Goal: Transaction & Acquisition: Purchase product/service

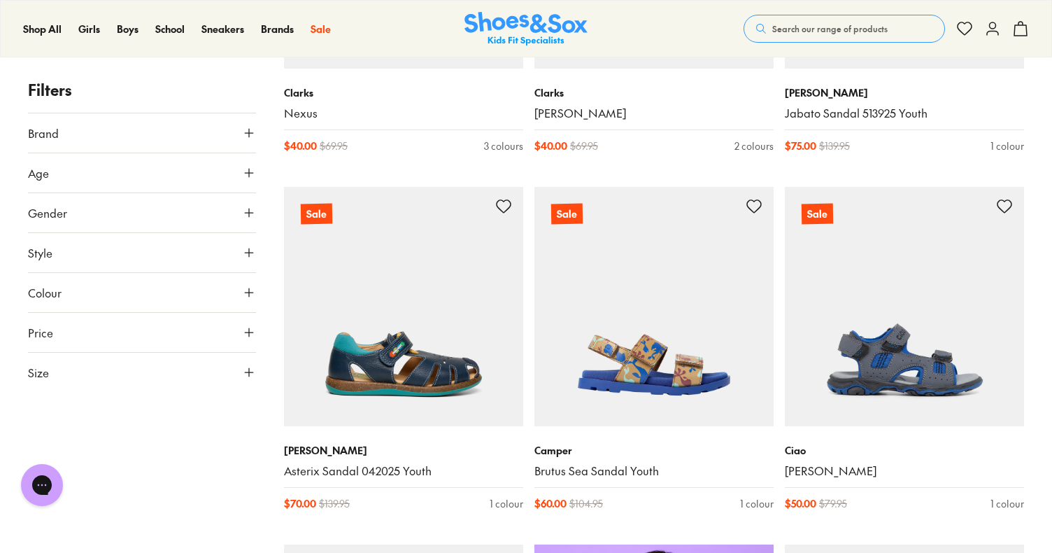
scroll to position [455, 0]
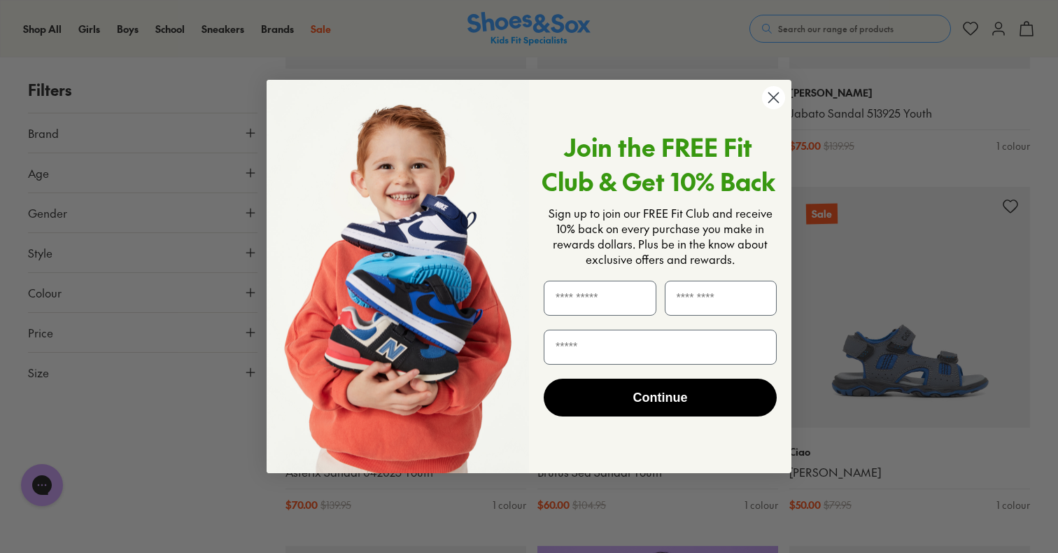
click at [768, 97] on circle "Close dialog" at bounding box center [773, 97] width 23 height 23
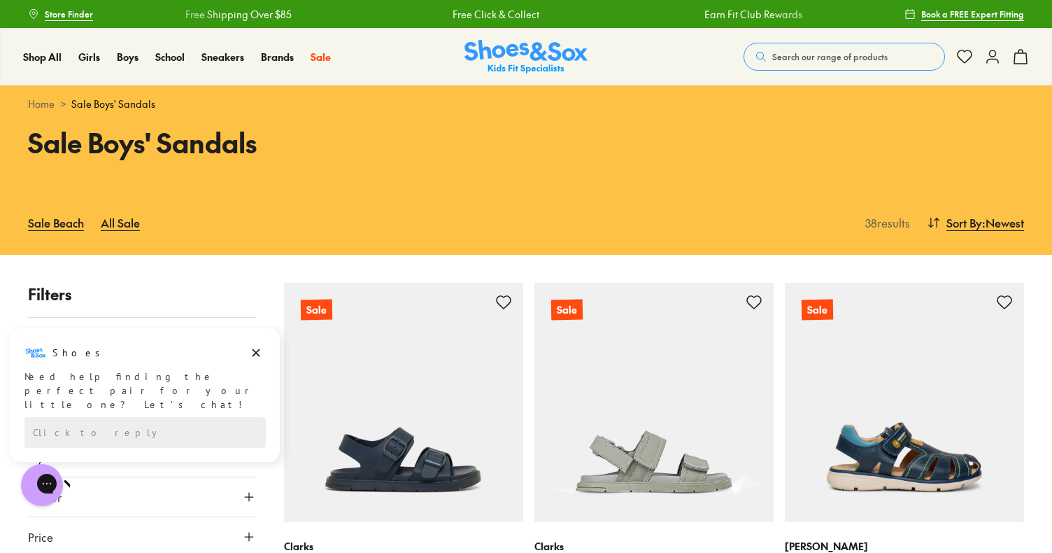
scroll to position [0, 0]
click at [994, 225] on span ": Newest" at bounding box center [1003, 222] width 42 height 17
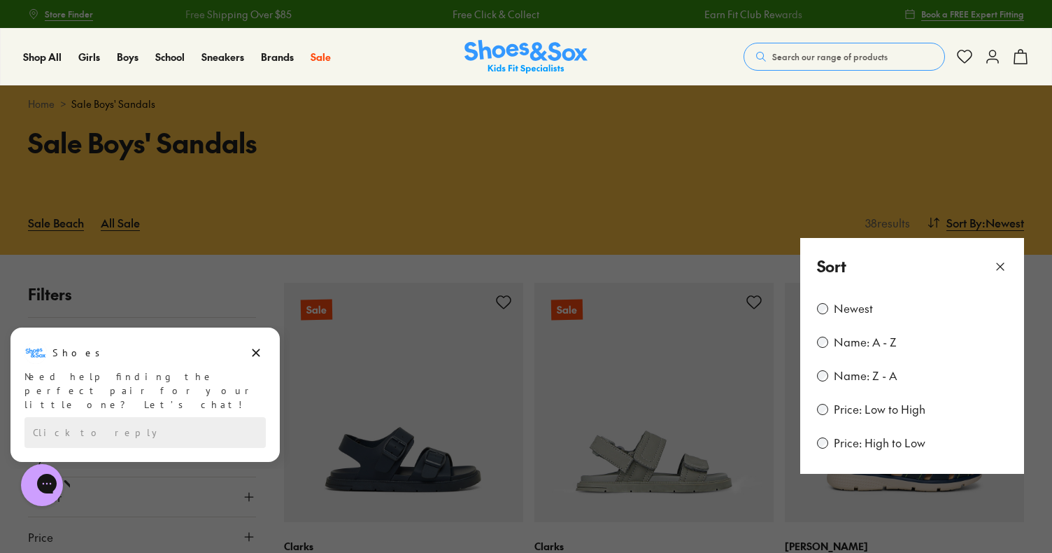
click at [866, 414] on label "Price: Low to High" at bounding box center [880, 409] width 92 height 15
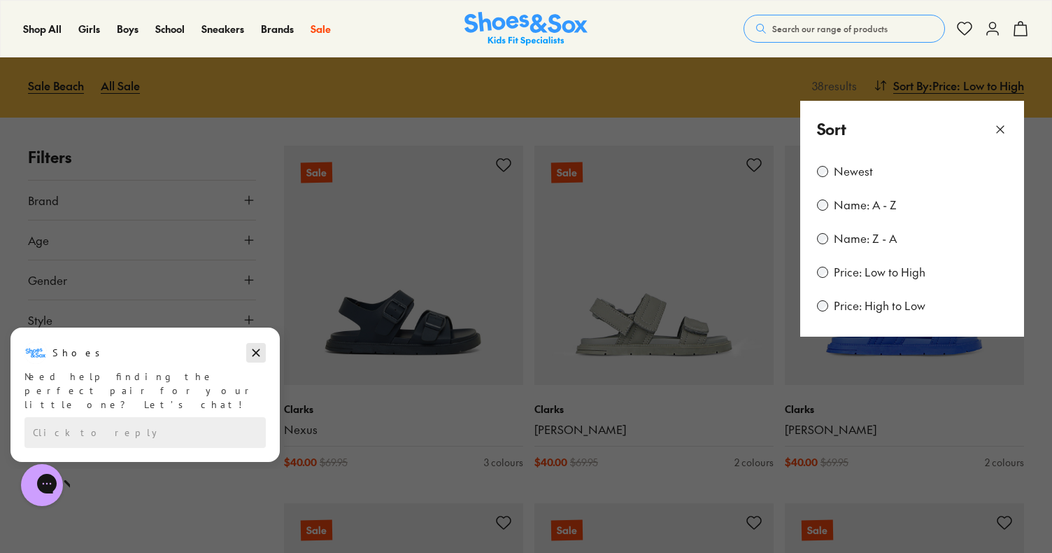
click at [256, 358] on icon "Dismiss campaign" at bounding box center [256, 352] width 14 height 17
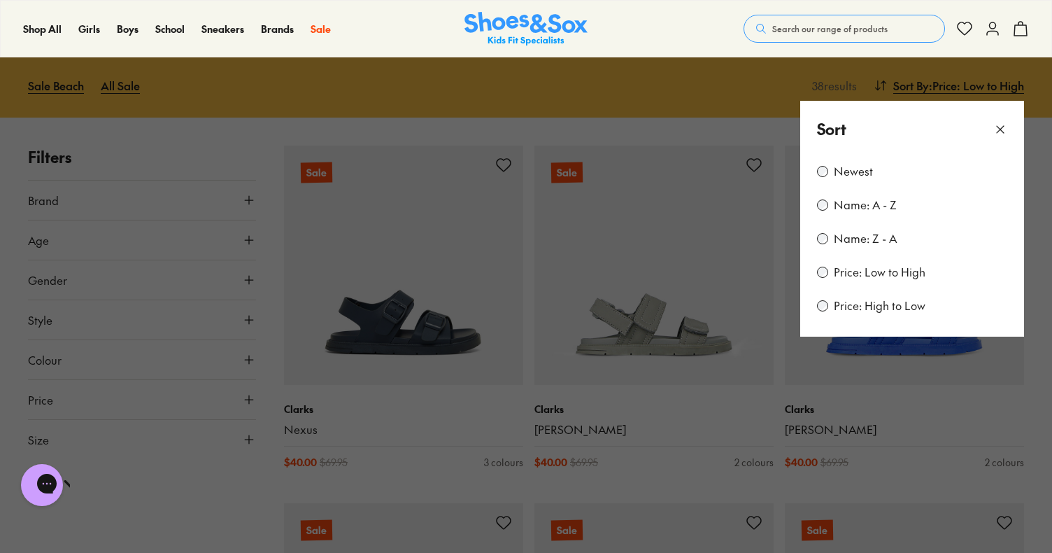
click at [736, 103] on button at bounding box center [526, 276] width 1052 height 553
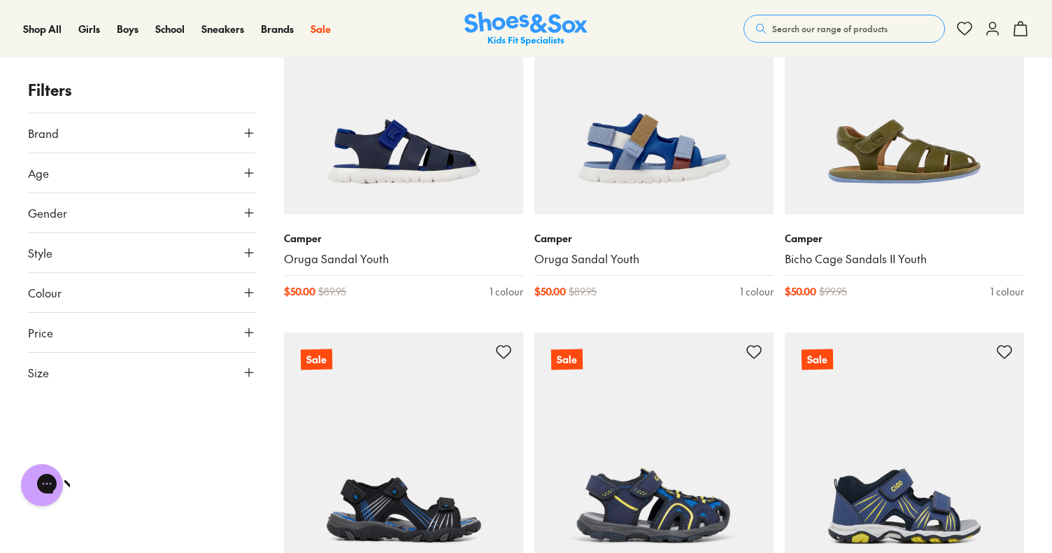
scroll to position [1739, 0]
